Goal: Task Accomplishment & Management: Use online tool/utility

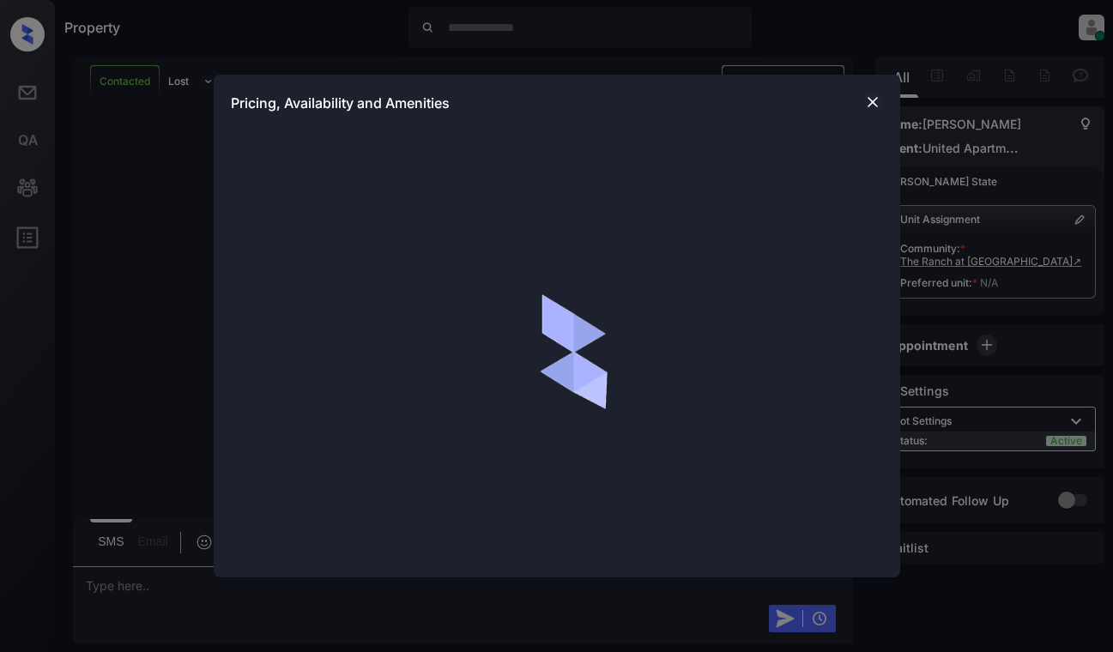
scroll to position [806, 0]
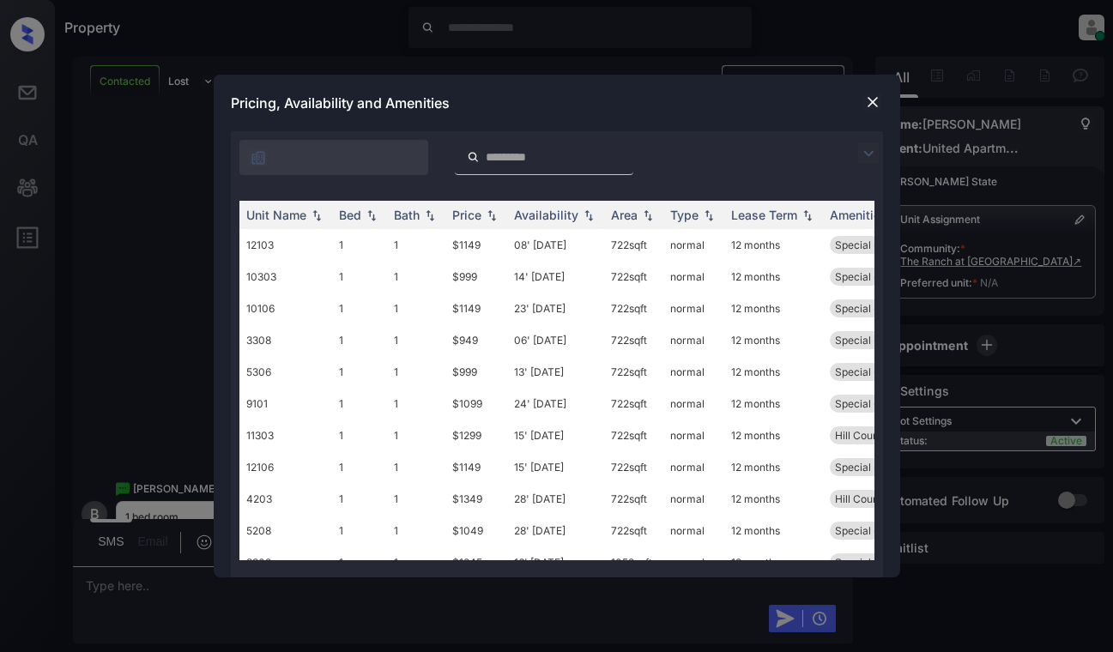
click at [869, 156] on img at bounding box center [868, 153] width 21 height 21
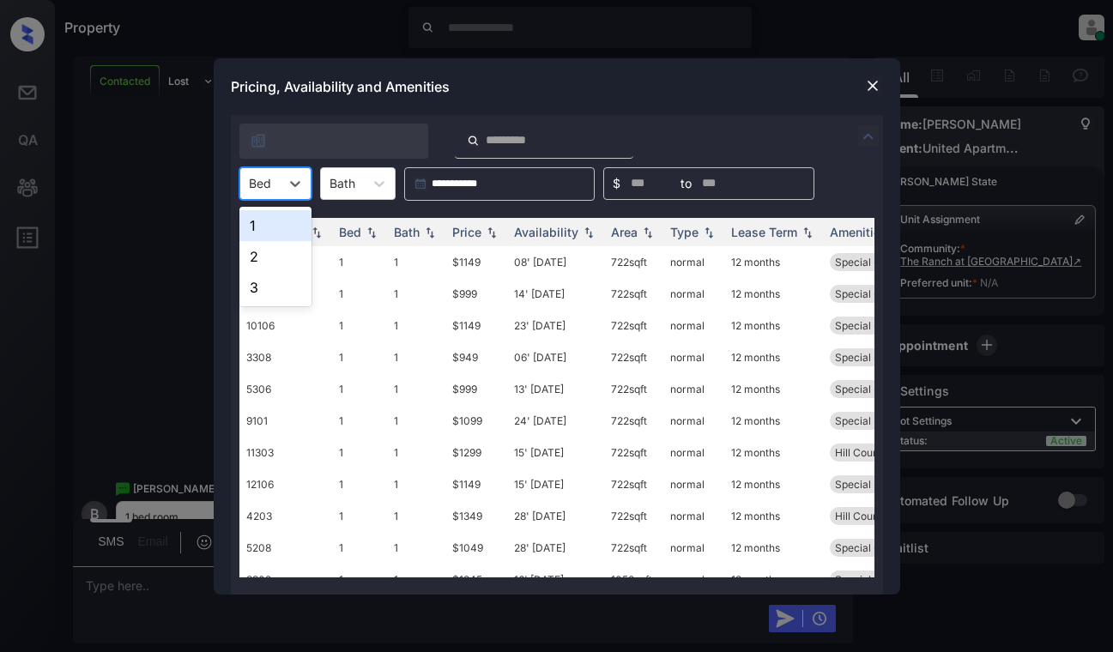
click at [279, 175] on div "Bed" at bounding box center [259, 183] width 39 height 25
click at [269, 233] on div "1" at bounding box center [275, 225] width 72 height 31
click at [476, 227] on div "Price" at bounding box center [466, 232] width 29 height 15
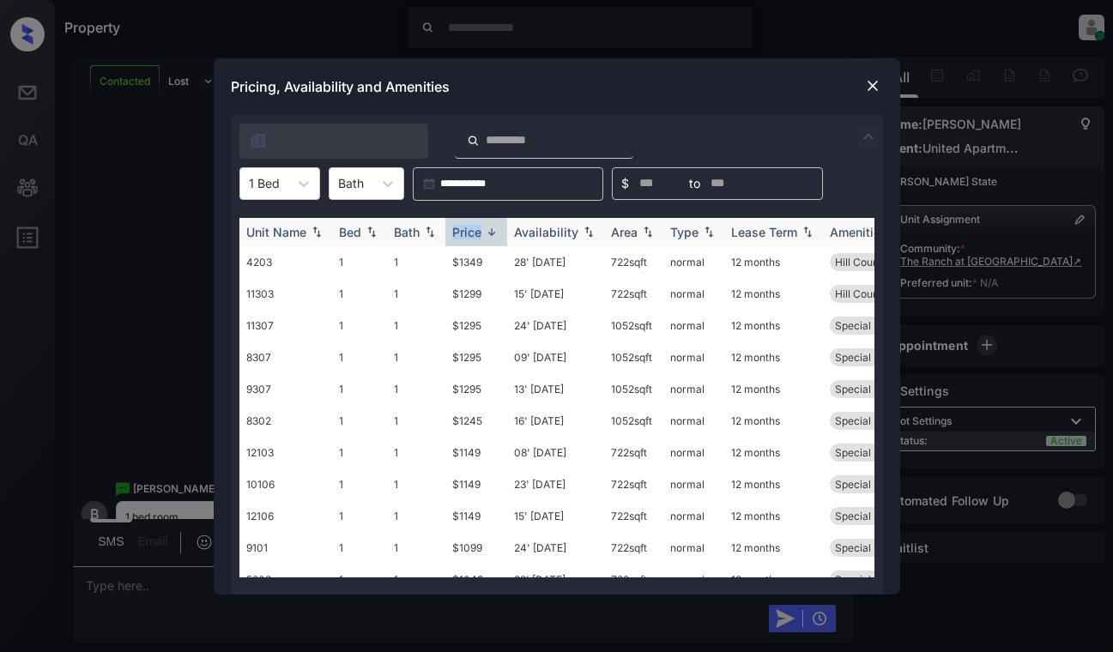
click at [476, 227] on div "Price" at bounding box center [466, 232] width 29 height 15
click at [489, 262] on td "$949" at bounding box center [476, 262] width 62 height 32
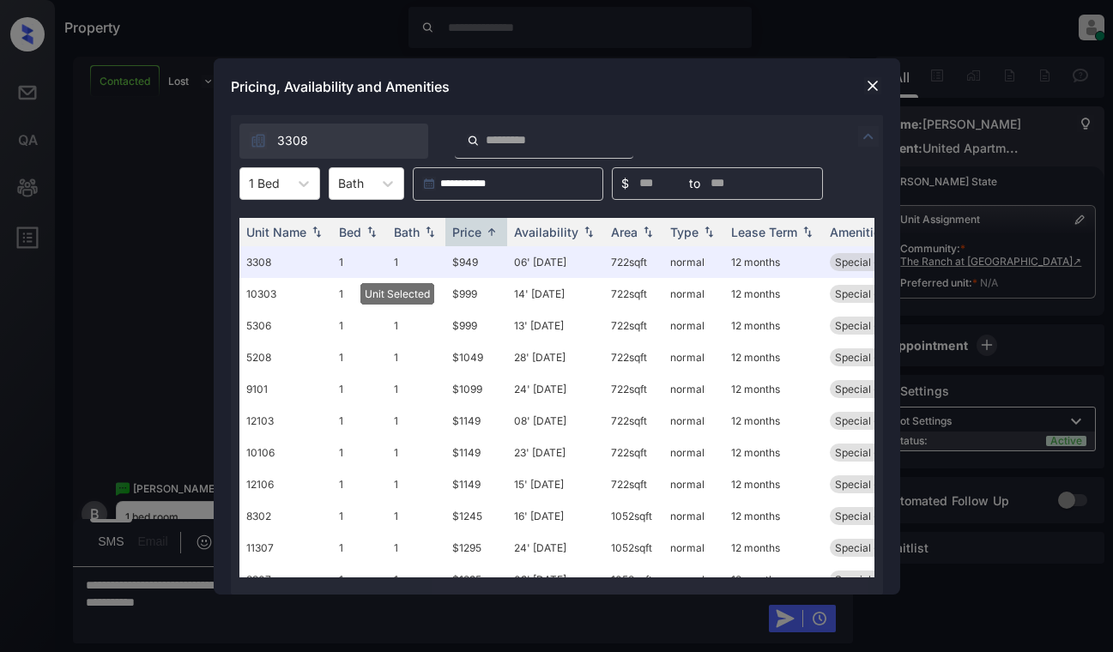
click at [871, 89] on img at bounding box center [872, 85] width 17 height 17
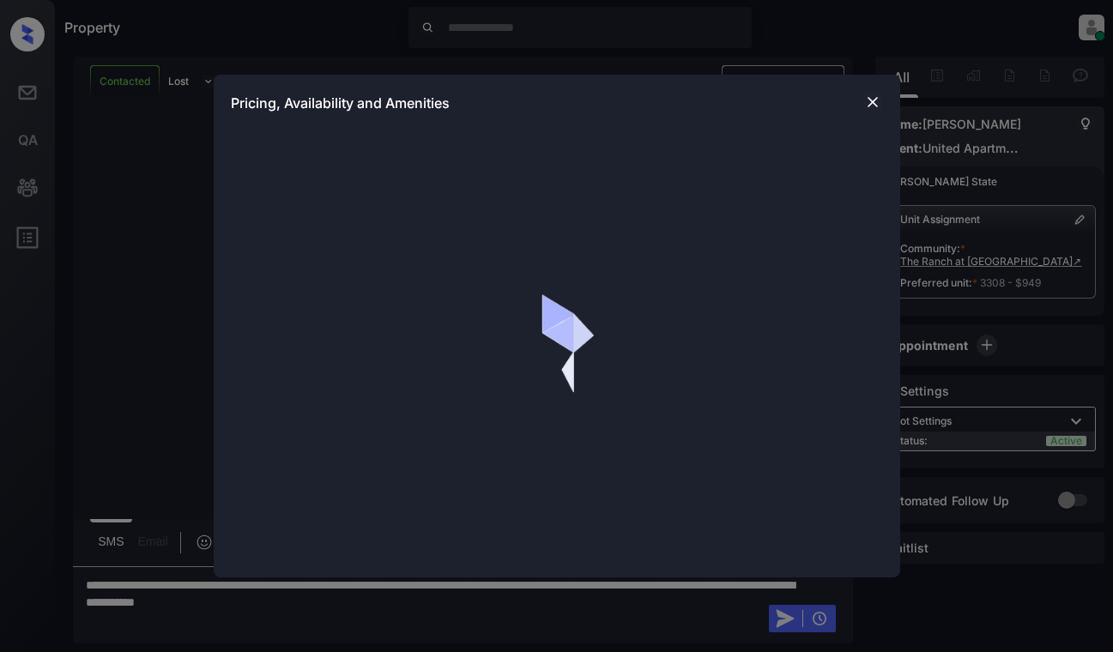
scroll to position [806, 0]
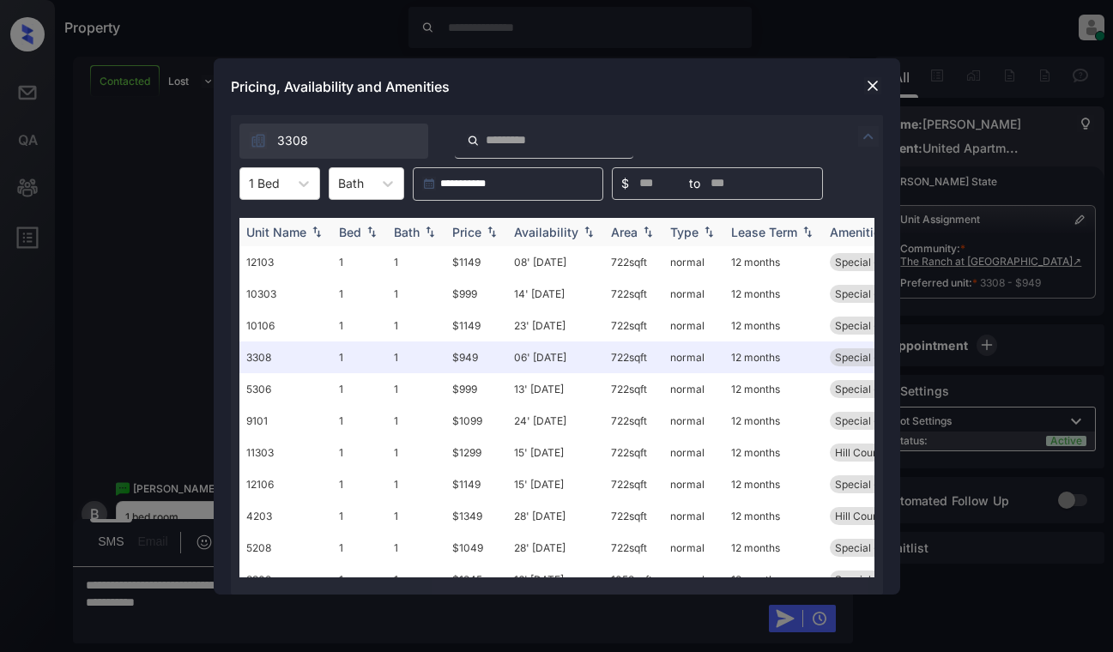
click at [479, 235] on div "Price" at bounding box center [466, 232] width 29 height 15
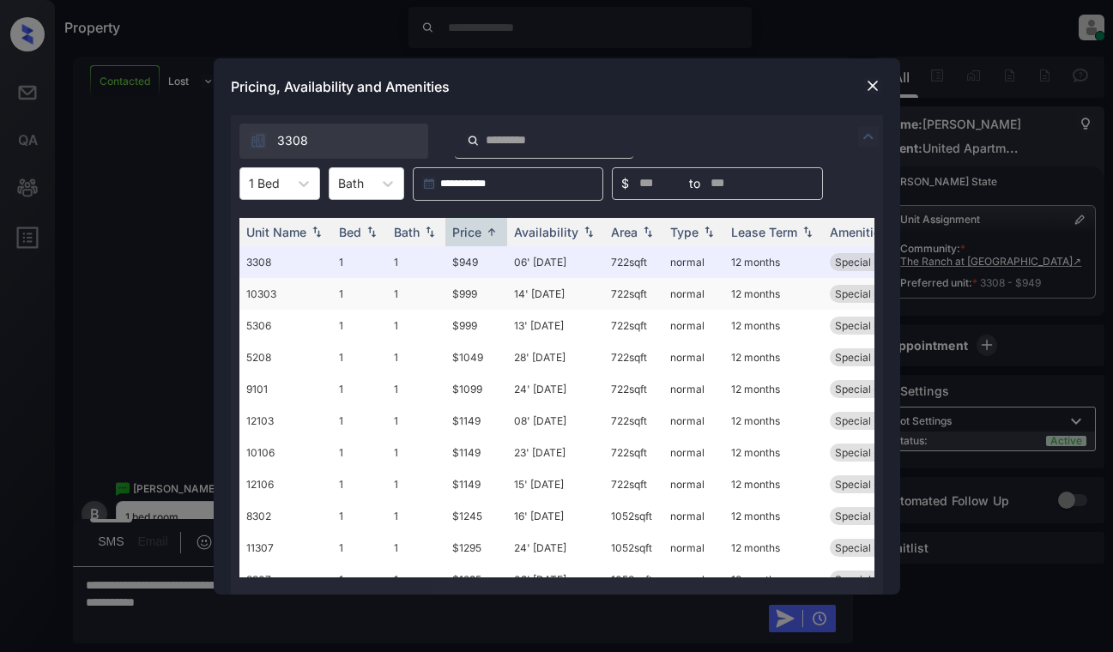
click at [563, 297] on td "14' [DATE]" at bounding box center [555, 294] width 97 height 32
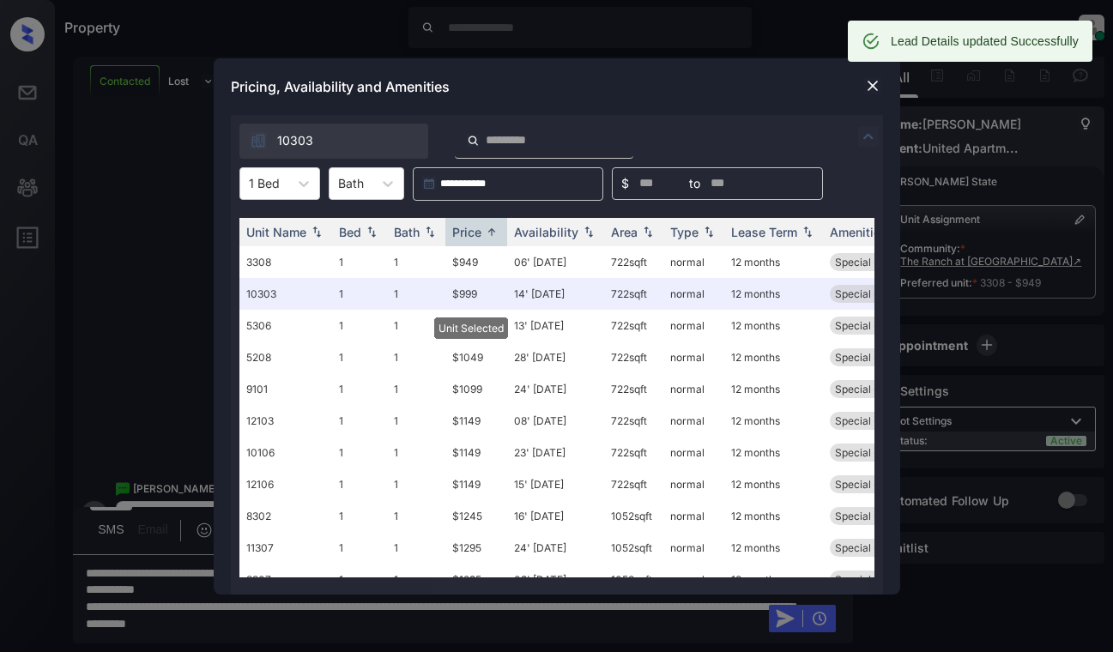
click at [869, 81] on img at bounding box center [872, 85] width 17 height 17
